Goal: Task Accomplishment & Management: Manage account settings

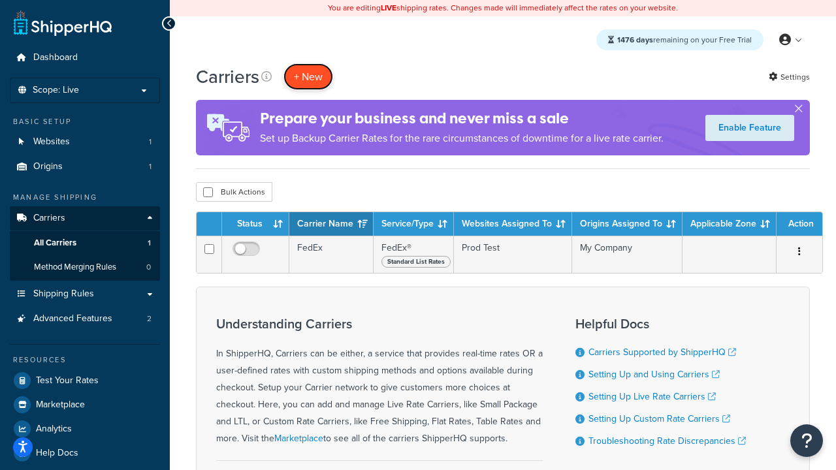
click at [308, 76] on button "+ New" at bounding box center [309, 76] width 50 height 27
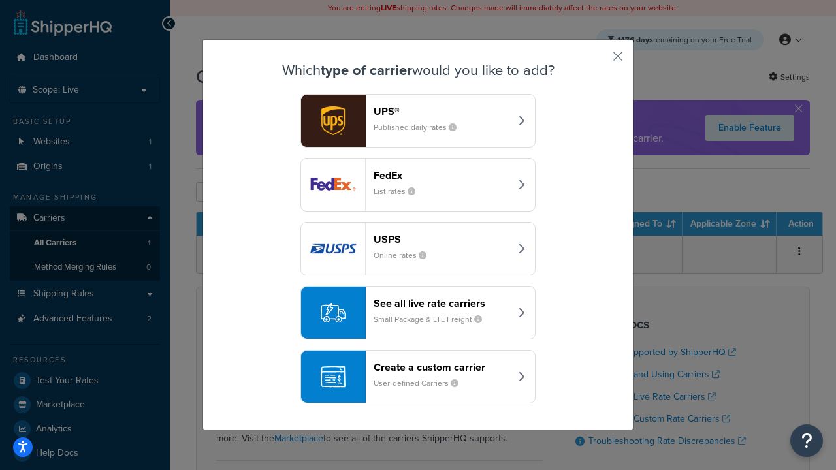
click at [418, 185] on div "FedEx List rates" at bounding box center [442, 184] width 137 height 31
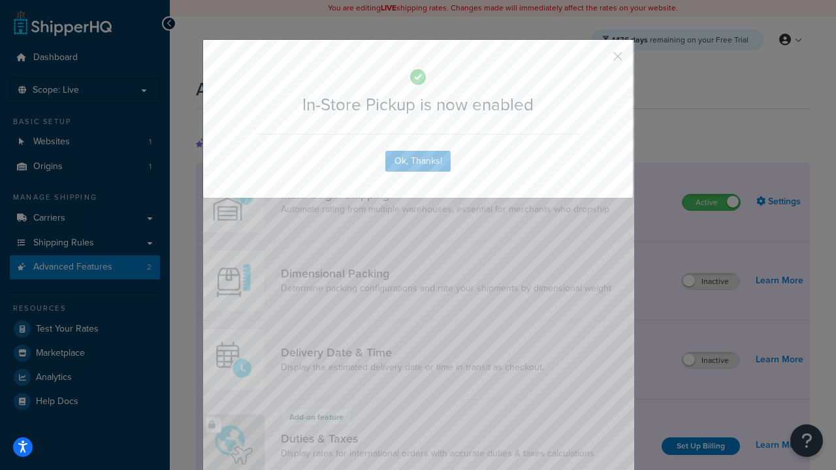
scroll to position [423, 0]
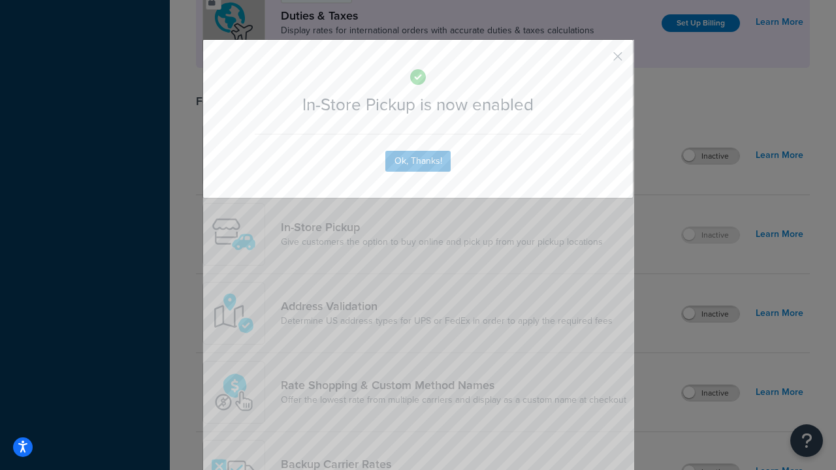
click at [598, 61] on button "button" at bounding box center [598, 60] width 3 height 3
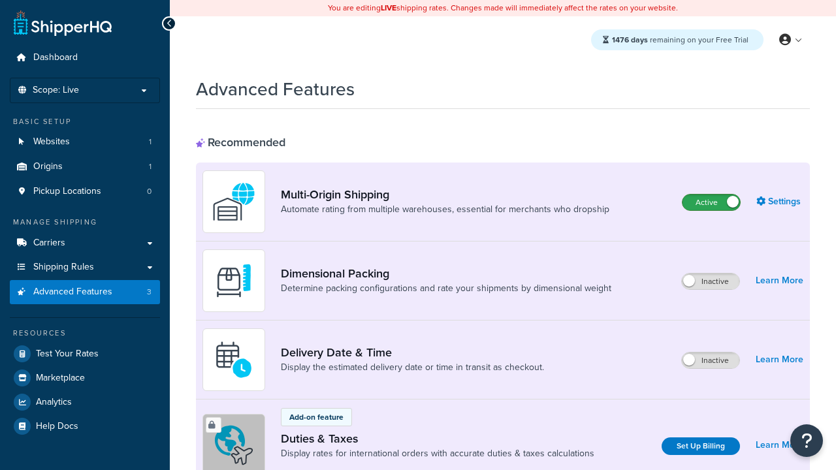
click at [712, 203] on label "Active" at bounding box center [711, 203] width 57 height 16
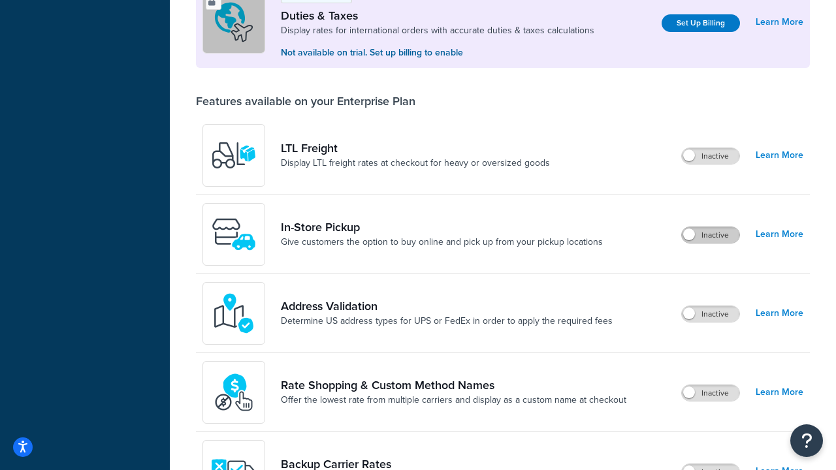
scroll to position [399, 0]
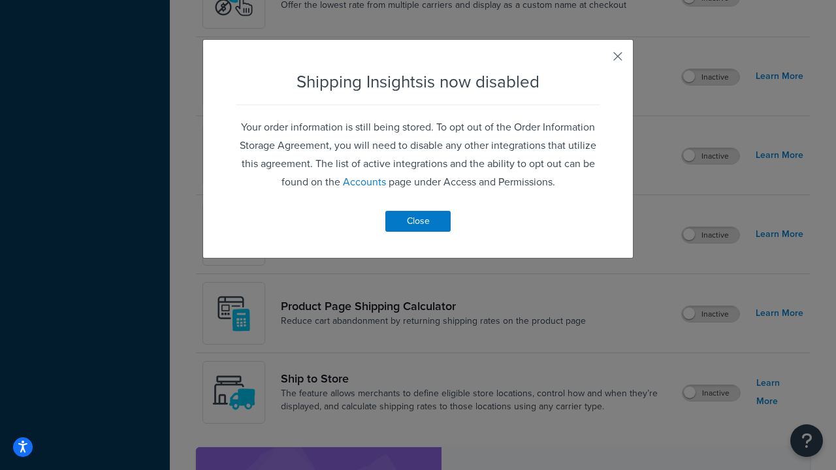
click at [598, 61] on button "button" at bounding box center [598, 60] width 3 height 3
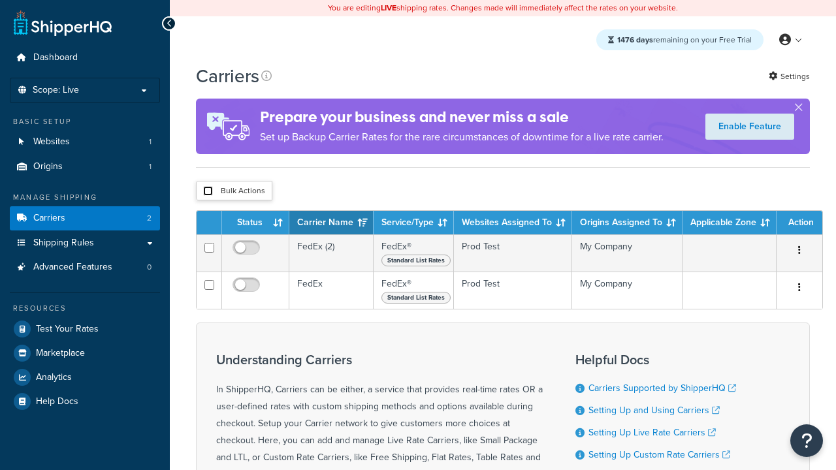
click at [208, 191] on input "checkbox" at bounding box center [208, 191] width 10 height 10
checkbox input "true"
click at [0, 0] on button "Delete" at bounding box center [0, 0] width 0 height 0
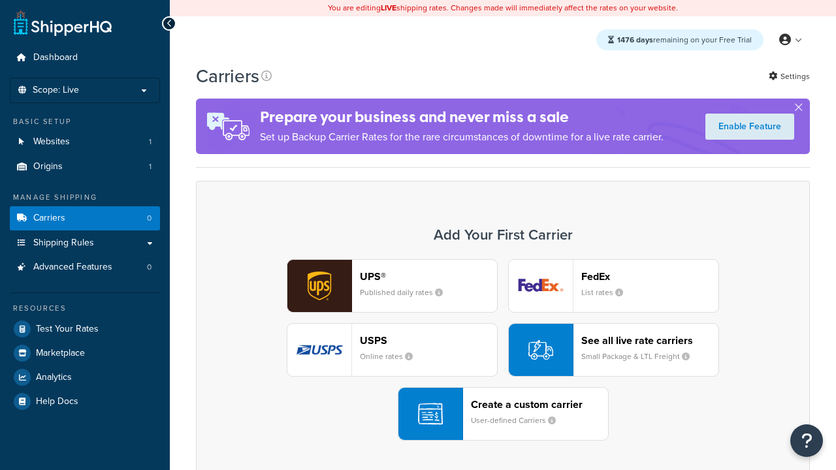
scroll to position [259, 0]
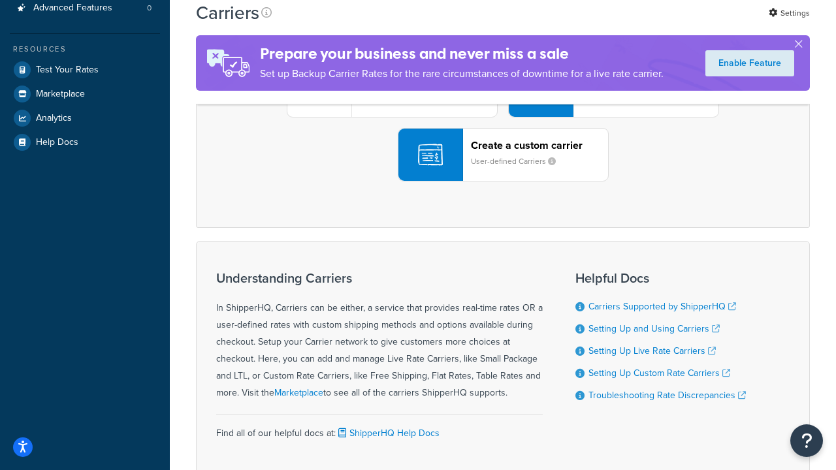
click at [503, 182] on div "UPS® Published daily rates FedEx List rates USPS Online rates See all live rate…" at bounding box center [503, 91] width 587 height 182
click at [650, 24] on header "FedEx" at bounding box center [650, 17] width 137 height 12
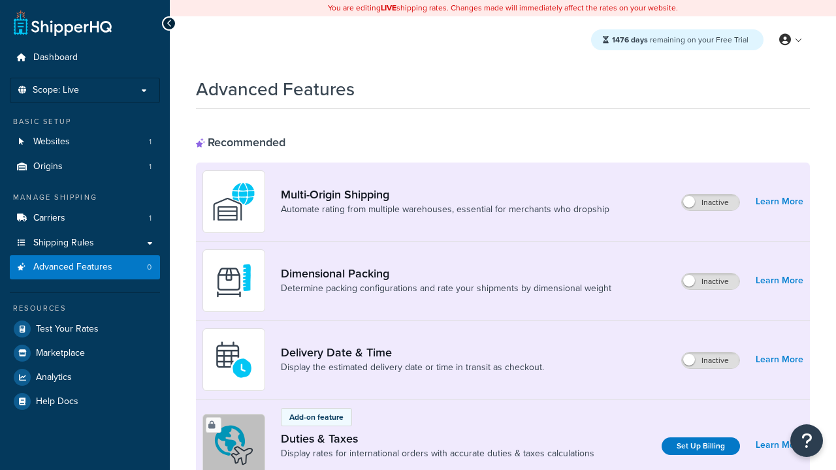
click at [712, 203] on label "Inactive" at bounding box center [710, 203] width 57 height 16
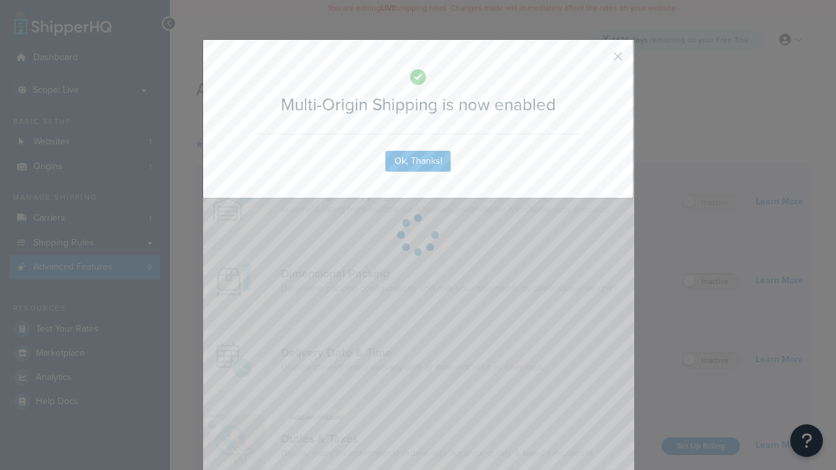
click at [598, 61] on button "button" at bounding box center [598, 60] width 3 height 3
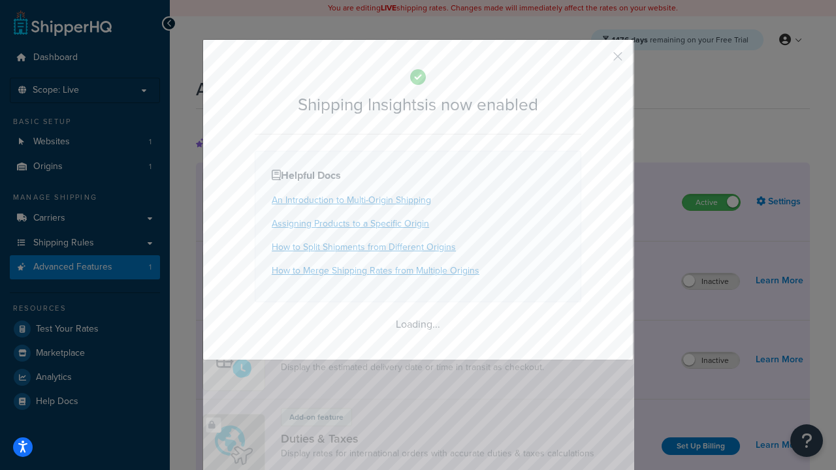
scroll to position [819, 0]
